Goal: Information Seeking & Learning: Learn about a topic

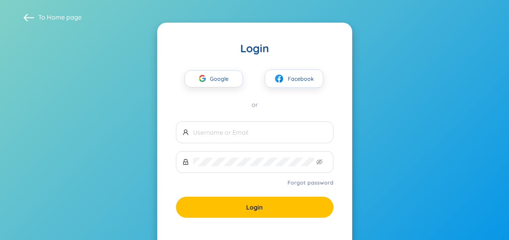
click at [221, 83] on span "Google" at bounding box center [221, 79] width 23 height 16
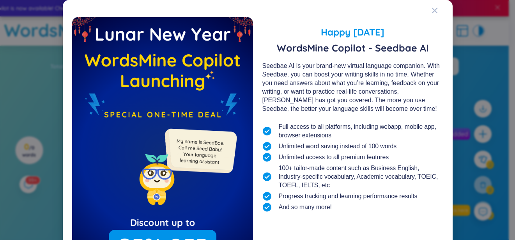
scroll to position [35, 0]
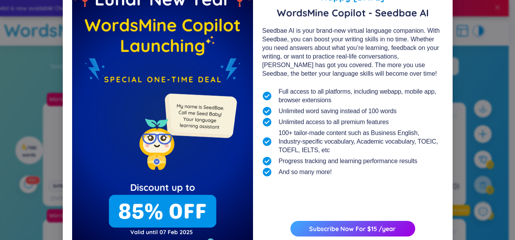
drag, startPoint x: 351, startPoint y: 209, endPoint x: 325, endPoint y: 149, distance: 65.3
click at [325, 149] on div "Happy Lunar New Year 2025 WordsMine Copilot - Seedbae AI Seedbae AI is your bra…" at bounding box center [352, 117] width 181 height 270
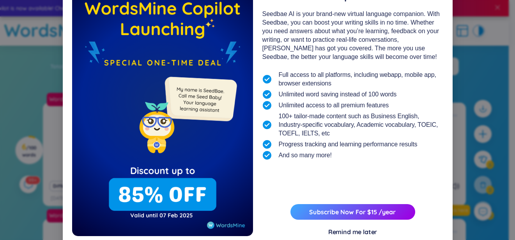
scroll to position [73, 0]
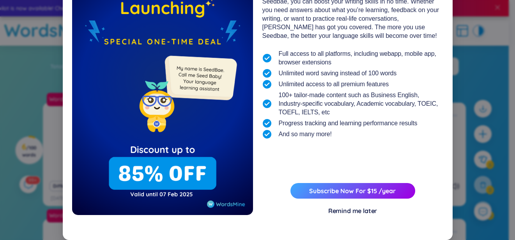
click at [341, 211] on div "Remind me later" at bounding box center [352, 210] width 49 height 9
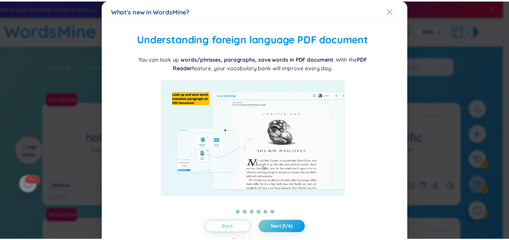
scroll to position [0, 0]
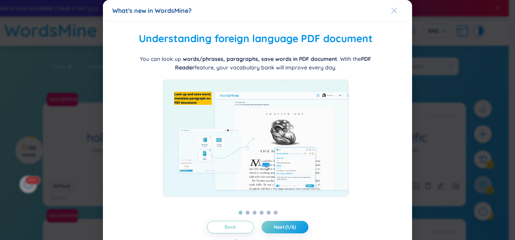
click at [391, 7] on div "Close" at bounding box center [394, 10] width 6 height 21
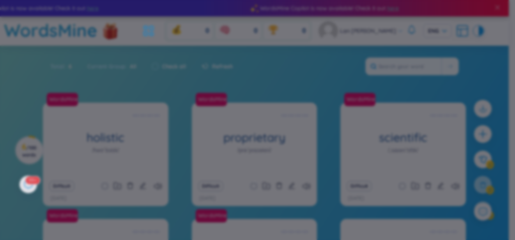
click at [385, 11] on div "What's new in WordsMine?" at bounding box center [257, 10] width 290 height 9
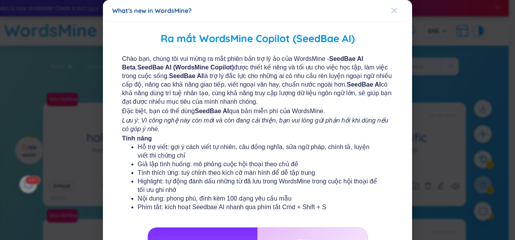
click at [391, 11] on icon "Close" at bounding box center [394, 10] width 6 height 6
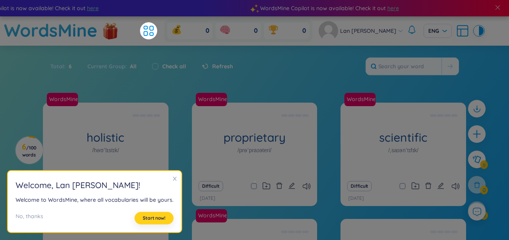
click at [146, 218] on span "Start now!" at bounding box center [154, 218] width 23 height 6
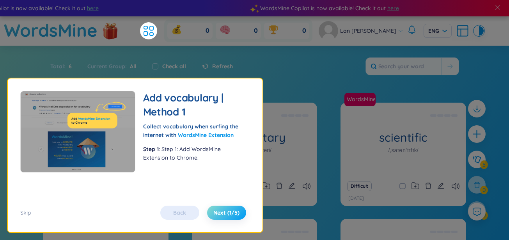
click at [217, 211] on span "Next (1/5)" at bounding box center [226, 212] width 26 height 8
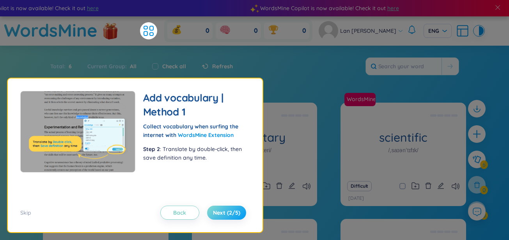
click at [217, 211] on span "Next (2/5)" at bounding box center [226, 212] width 27 height 8
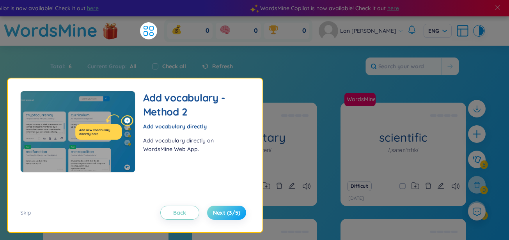
click at [217, 211] on span "Next (3/5)" at bounding box center [226, 212] width 27 height 8
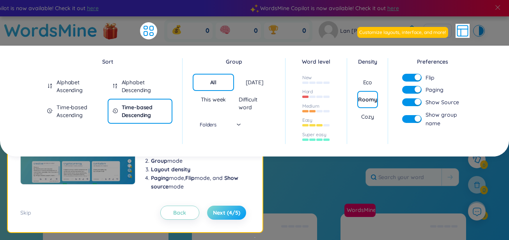
click at [217, 211] on span "Next (4/5)" at bounding box center [226, 212] width 27 height 8
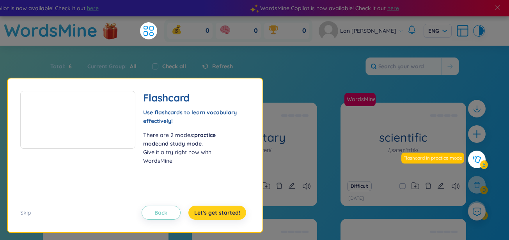
click at [217, 211] on span "Let's get started!" at bounding box center [217, 212] width 46 height 8
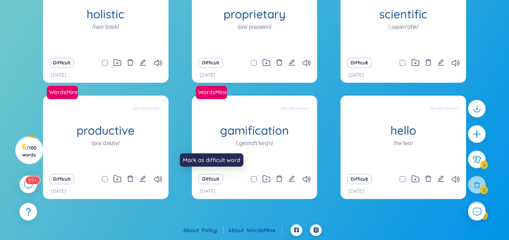
scroll to position [19, 0]
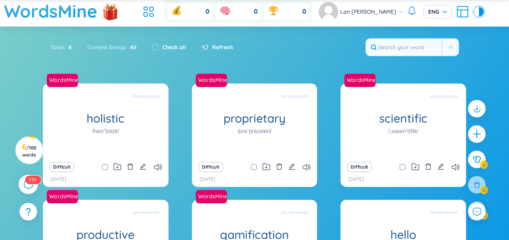
click at [25, 177] on sup "99+" at bounding box center [33, 179] width 16 height 9
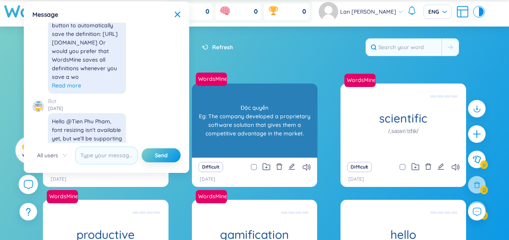
scroll to position [0, 0]
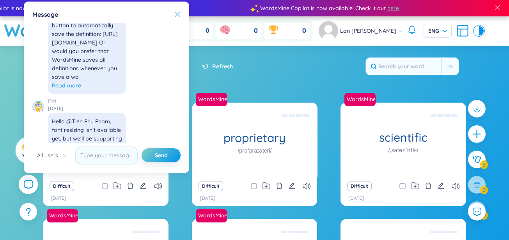
click at [175, 15] on icon at bounding box center [177, 14] width 6 height 6
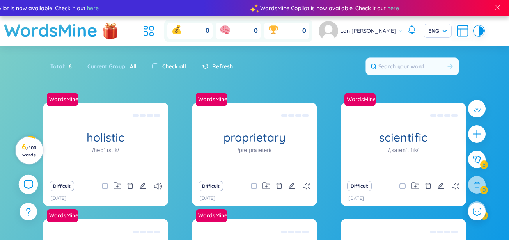
click at [31, 150] on span "/ 100 words" at bounding box center [29, 151] width 14 height 13
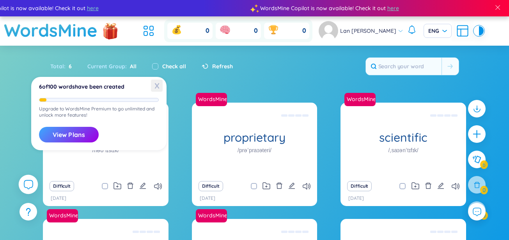
click at [153, 86] on span "X" at bounding box center [157, 85] width 12 height 12
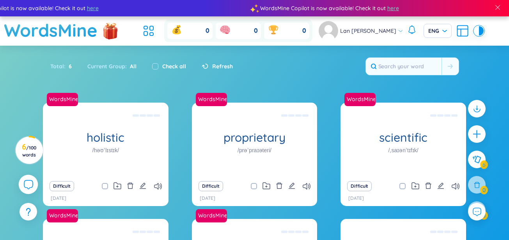
click at [416, 75] on div "Total : 6 Current Group : All Check all Refresh" at bounding box center [254, 70] width 486 height 34
click at [447, 63] on span at bounding box center [449, 66] width 5 height 8
click at [428, 31] on span "ENG" at bounding box center [437, 31] width 19 height 8
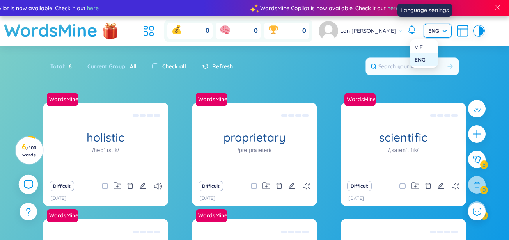
click at [428, 31] on span "ENG" at bounding box center [437, 31] width 19 height 8
click at [420, 47] on div "VIE" at bounding box center [423, 47] width 19 height 9
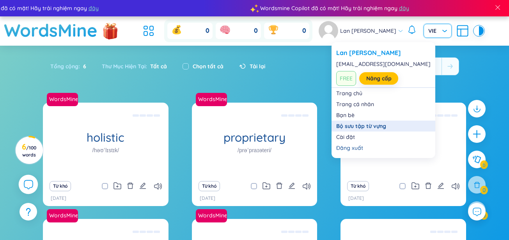
click at [348, 122] on link "Bộ sưu tập từ vựng" at bounding box center [383, 126] width 94 height 8
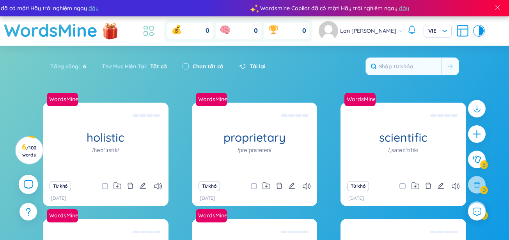
click at [155, 31] on icon at bounding box center [148, 31] width 14 height 14
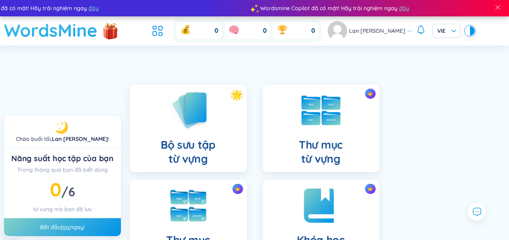
click at [83, 34] on h1 "WordsMine" at bounding box center [51, 30] width 94 height 28
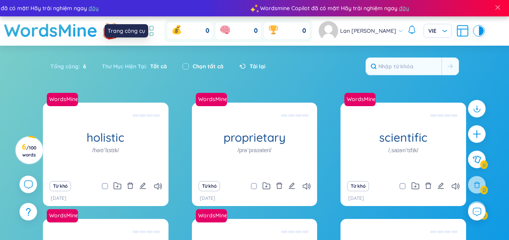
click at [155, 30] on icon at bounding box center [148, 31] width 14 height 14
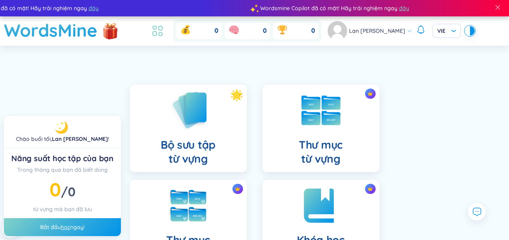
click at [157, 30] on header "WordsMine 0 0 0 Lan Anh Do VIE" at bounding box center [254, 30] width 509 height 29
click at [156, 29] on icon at bounding box center [155, 27] width 4 height 3
click at [97, 30] on h1 "WordsMine" at bounding box center [51, 30] width 94 height 28
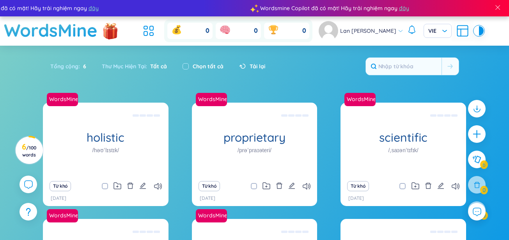
click at [390, 34] on div "Lan Anh Do VIE" at bounding box center [400, 30] width 165 height 19
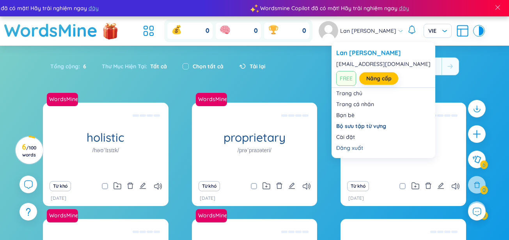
click at [397, 32] on icon at bounding box center [399, 30] width 5 height 5
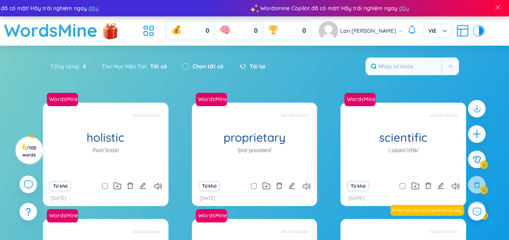
click at [304, 90] on section "Sắp xếp Chữ cái tăng dần Chữ cái giảm dần Thời gian xa nhất Thời gian gần nhất …" at bounding box center [254, 197] width 509 height 302
click at [455, 32] on icon at bounding box center [462, 31] width 14 height 14
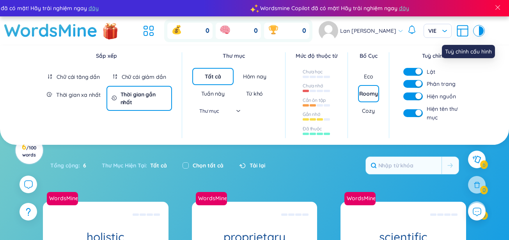
click at [457, 29] on icon at bounding box center [462, 29] width 11 height 0
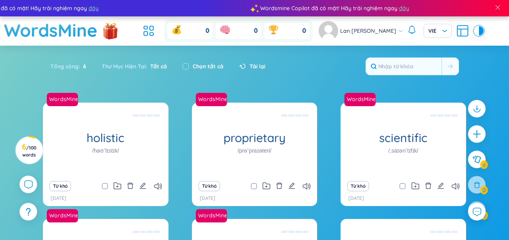
click at [474, 28] on div at bounding box center [476, 30] width 5 height 9
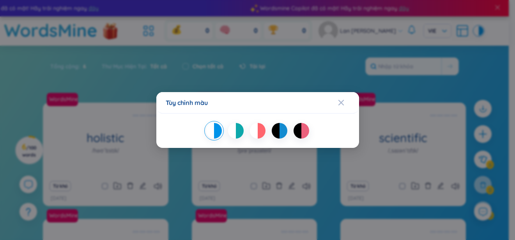
click at [463, 28] on div "Tùy chỉnh màu" at bounding box center [257, 120] width 515 height 240
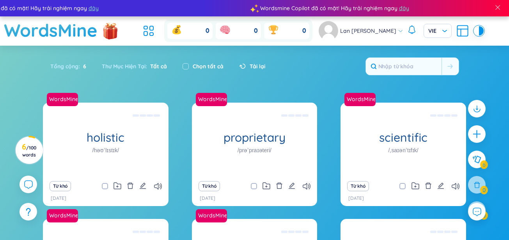
click at [338, 28] on img at bounding box center [327, 30] width 19 height 19
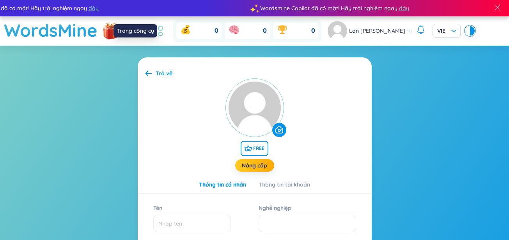
click at [164, 28] on icon at bounding box center [157, 31] width 14 height 14
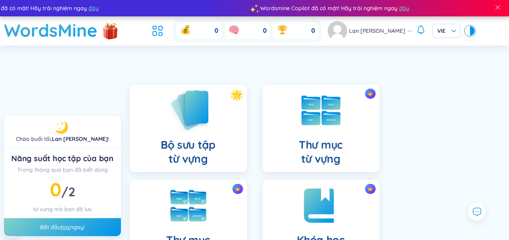
click at [180, 125] on img at bounding box center [188, 110] width 43 height 44
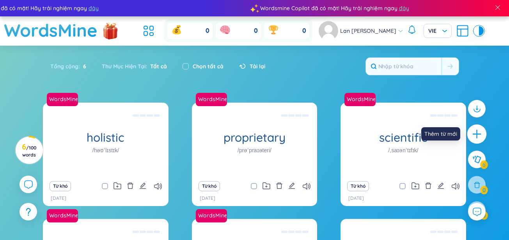
click at [478, 129] on icon "plus" at bounding box center [476, 134] width 11 height 11
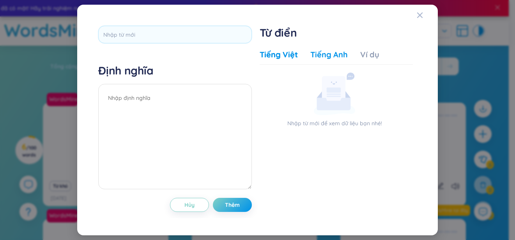
click at [328, 52] on div "Tiếng Anh" at bounding box center [328, 54] width 37 height 11
click at [291, 55] on div "Tiếng Việt" at bounding box center [279, 54] width 38 height 11
click at [418, 14] on icon "Close" at bounding box center [419, 14] width 5 height 5
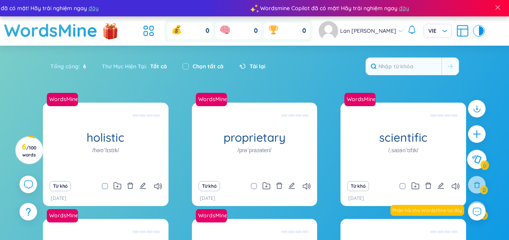
click at [477, 163] on icon at bounding box center [476, 159] width 9 height 8
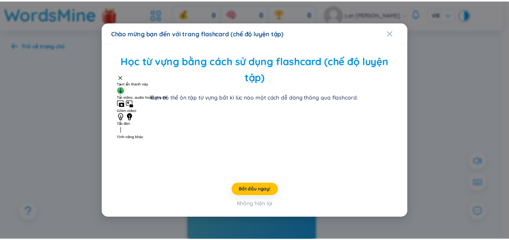
scroll to position [50, 0]
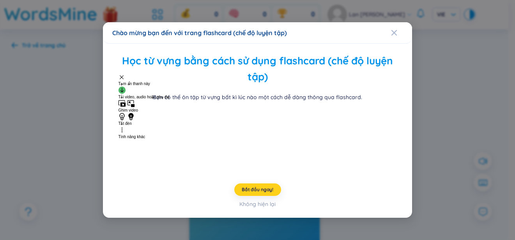
click at [258, 192] on span "Bắt đầu ngay!" at bounding box center [258, 189] width 32 height 6
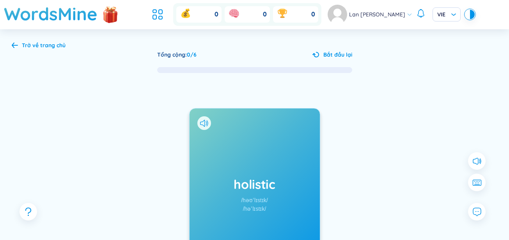
scroll to position [118, 0]
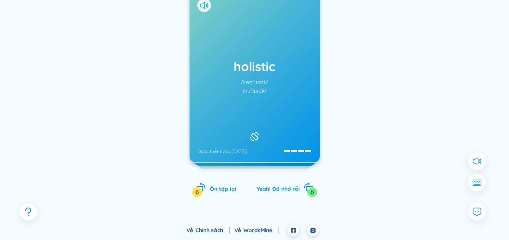
click at [259, 133] on icon at bounding box center [255, 136] width 12 height 9
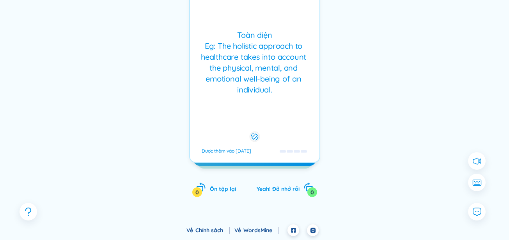
click at [259, 133] on div at bounding box center [254, 136] width 9 height 7
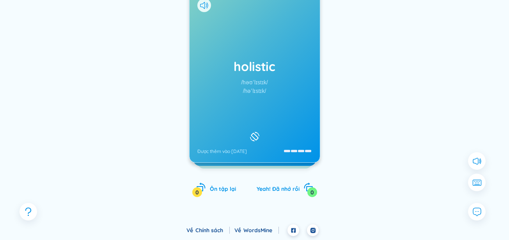
click at [259, 133] on icon at bounding box center [255, 136] width 12 height 9
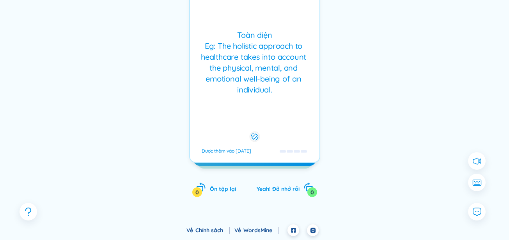
click at [259, 133] on div at bounding box center [254, 136] width 9 height 7
click at [258, 133] on icon at bounding box center [254, 136] width 7 height 9
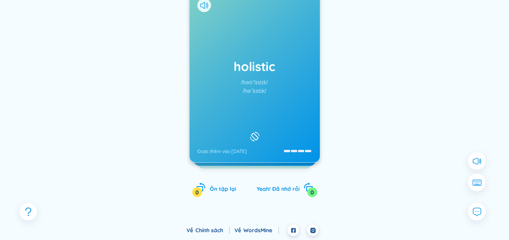
click at [259, 133] on icon at bounding box center [255, 136] width 12 height 9
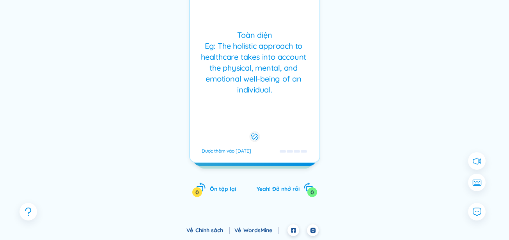
click at [259, 133] on div at bounding box center [254, 136] width 9 height 7
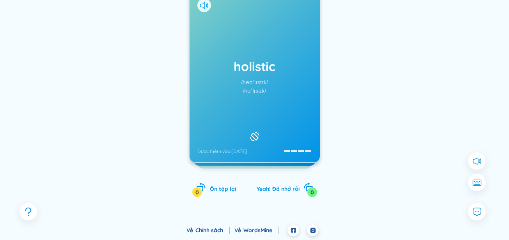
click at [259, 133] on icon at bounding box center [255, 136] width 12 height 9
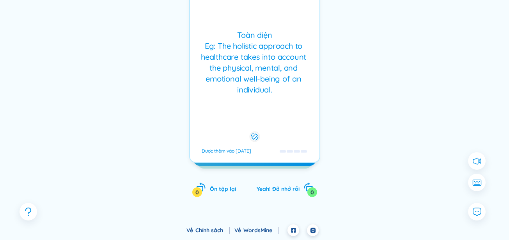
click at [258, 133] on icon at bounding box center [254, 136] width 7 height 9
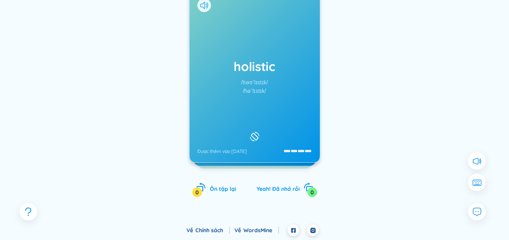
click at [259, 133] on icon at bounding box center [255, 136] width 12 height 9
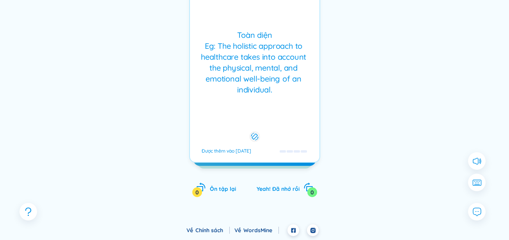
click at [259, 133] on div at bounding box center [254, 136] width 9 height 7
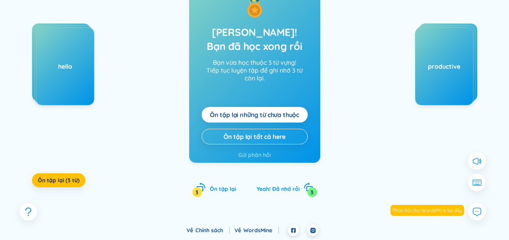
scroll to position [0, 0]
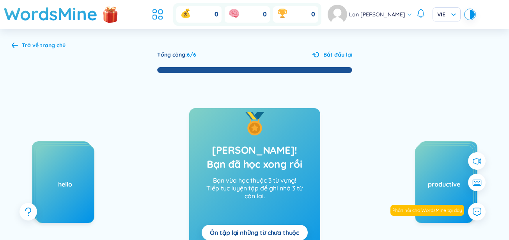
click at [27, 44] on div "Trở về trang chủ" at bounding box center [44, 45] width 44 height 9
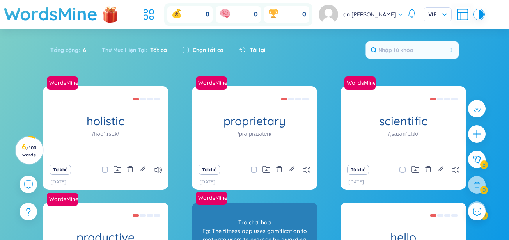
scroll to position [107, 0]
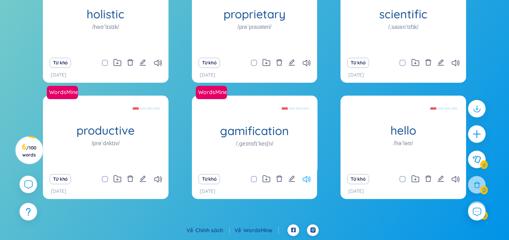
click at [307, 179] on icon at bounding box center [306, 179] width 8 height 7
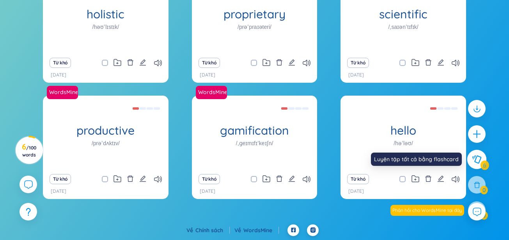
click at [476, 163] on icon at bounding box center [475, 159] width 9 height 9
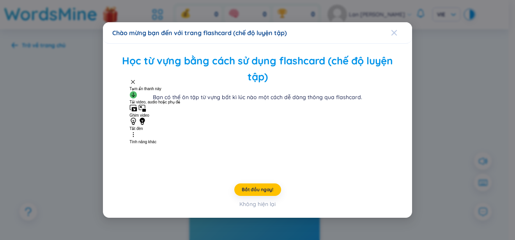
click at [391, 22] on div "Close" at bounding box center [394, 32] width 6 height 21
